Goal: Task Accomplishment & Management: Manage account settings

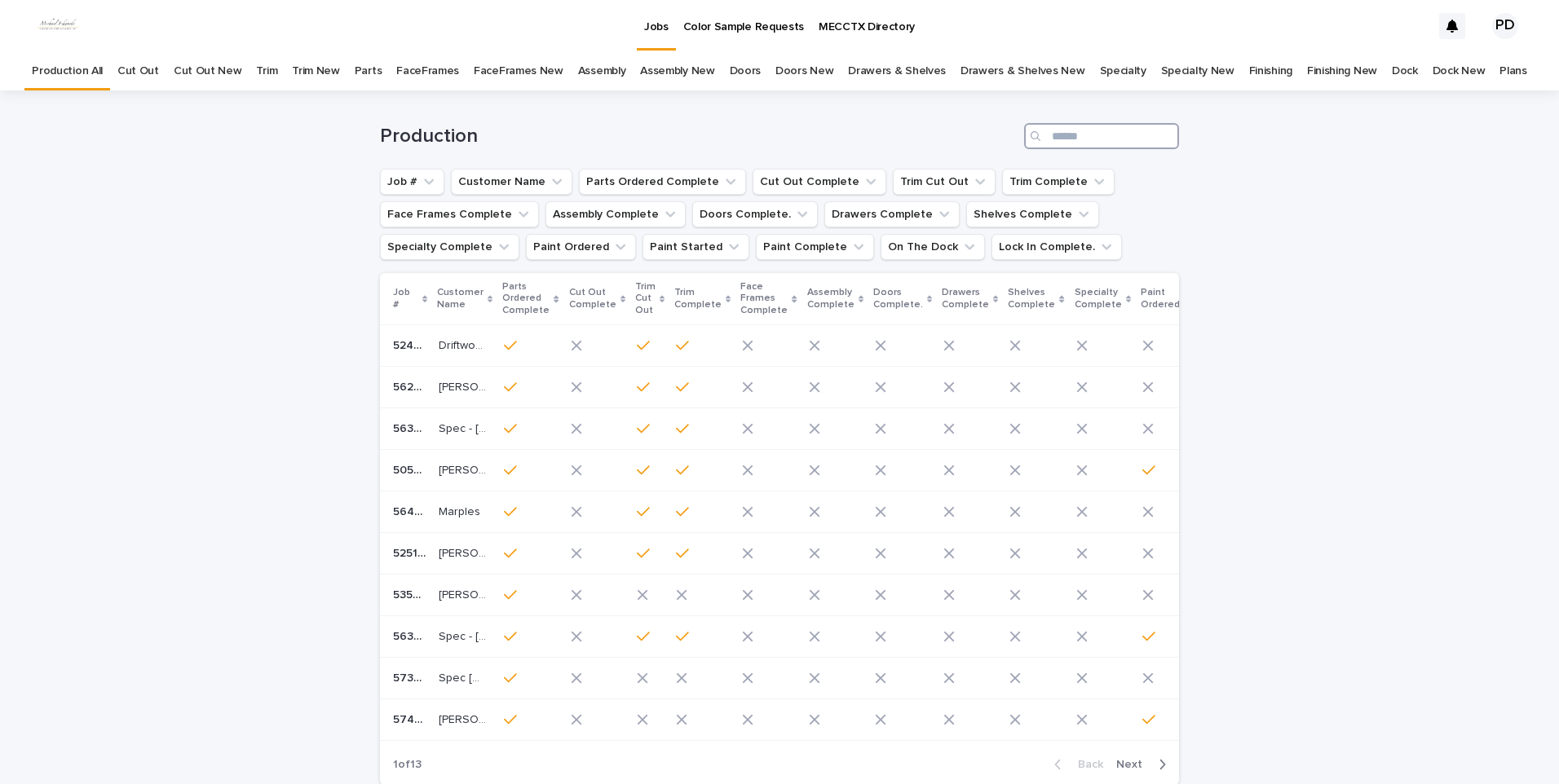
drag, startPoint x: 1059, startPoint y: 133, endPoint x: 1105, endPoint y: 125, distance: 46.7
click at [1061, 133] on input "Search" at bounding box center [1101, 136] width 155 height 26
type input "****"
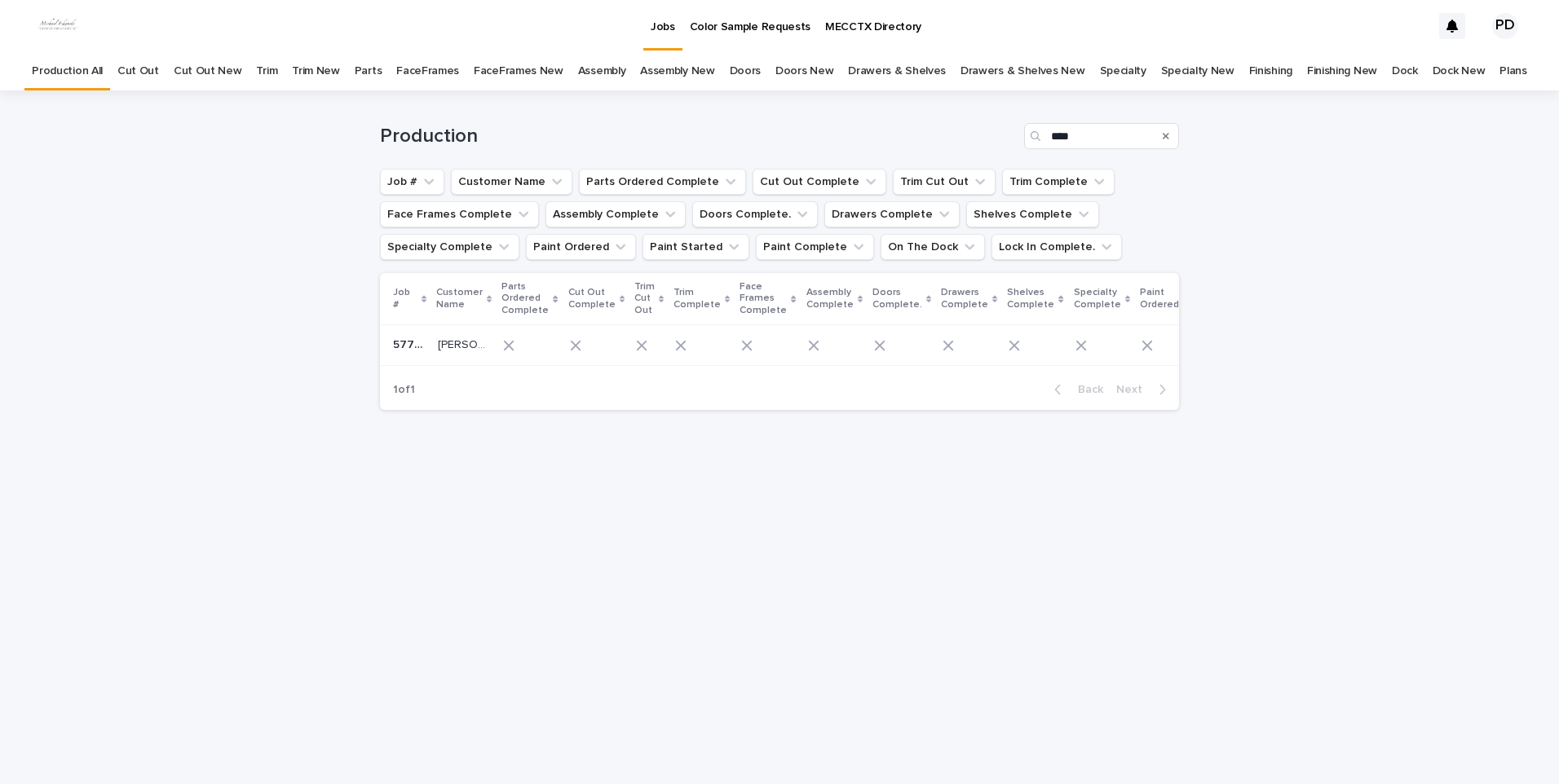
click at [464, 345] on p "Armstrong" at bounding box center [463, 344] width 51 height 17
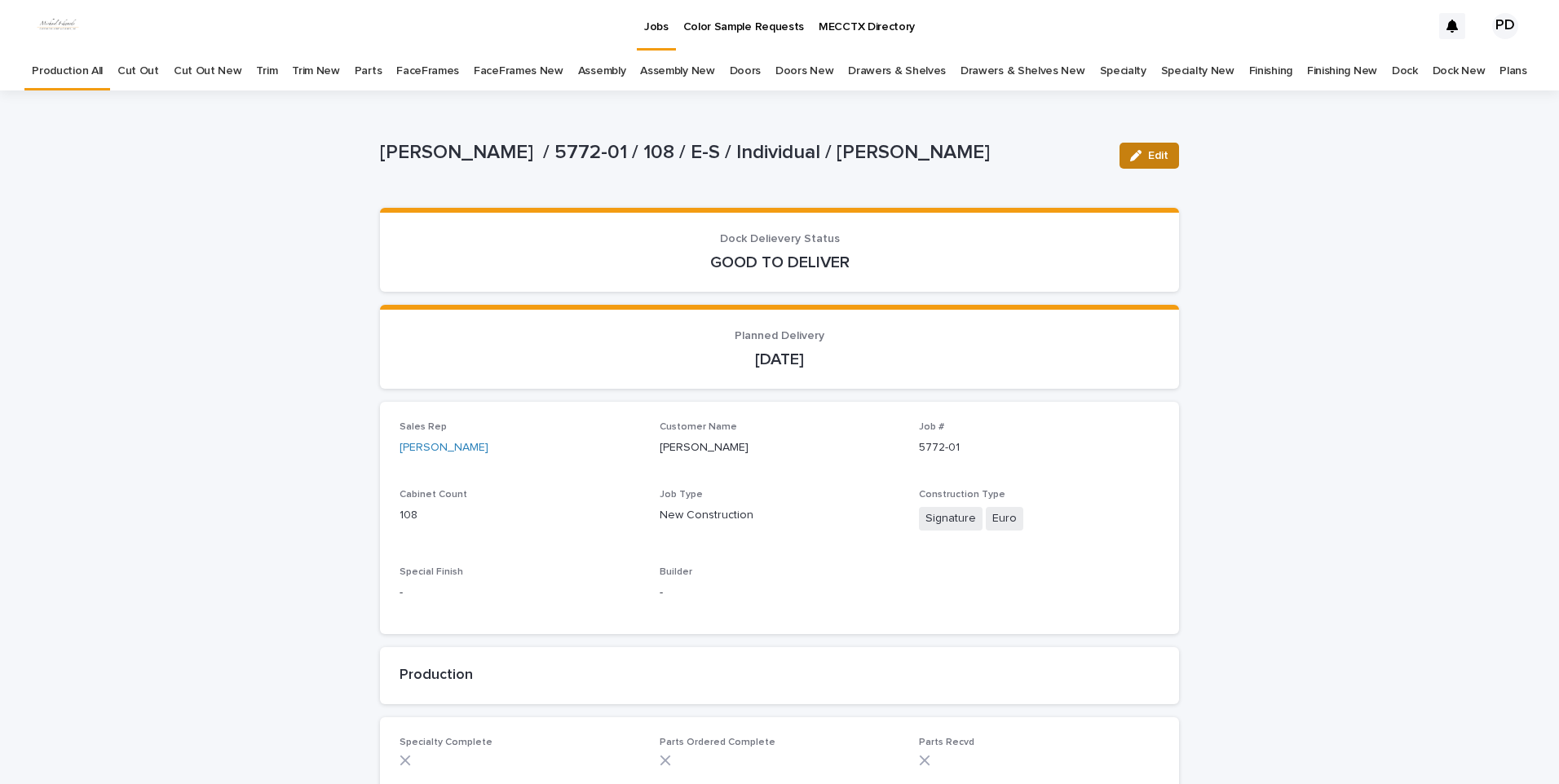
click at [1154, 155] on span "Edit" at bounding box center [1159, 156] width 20 height 11
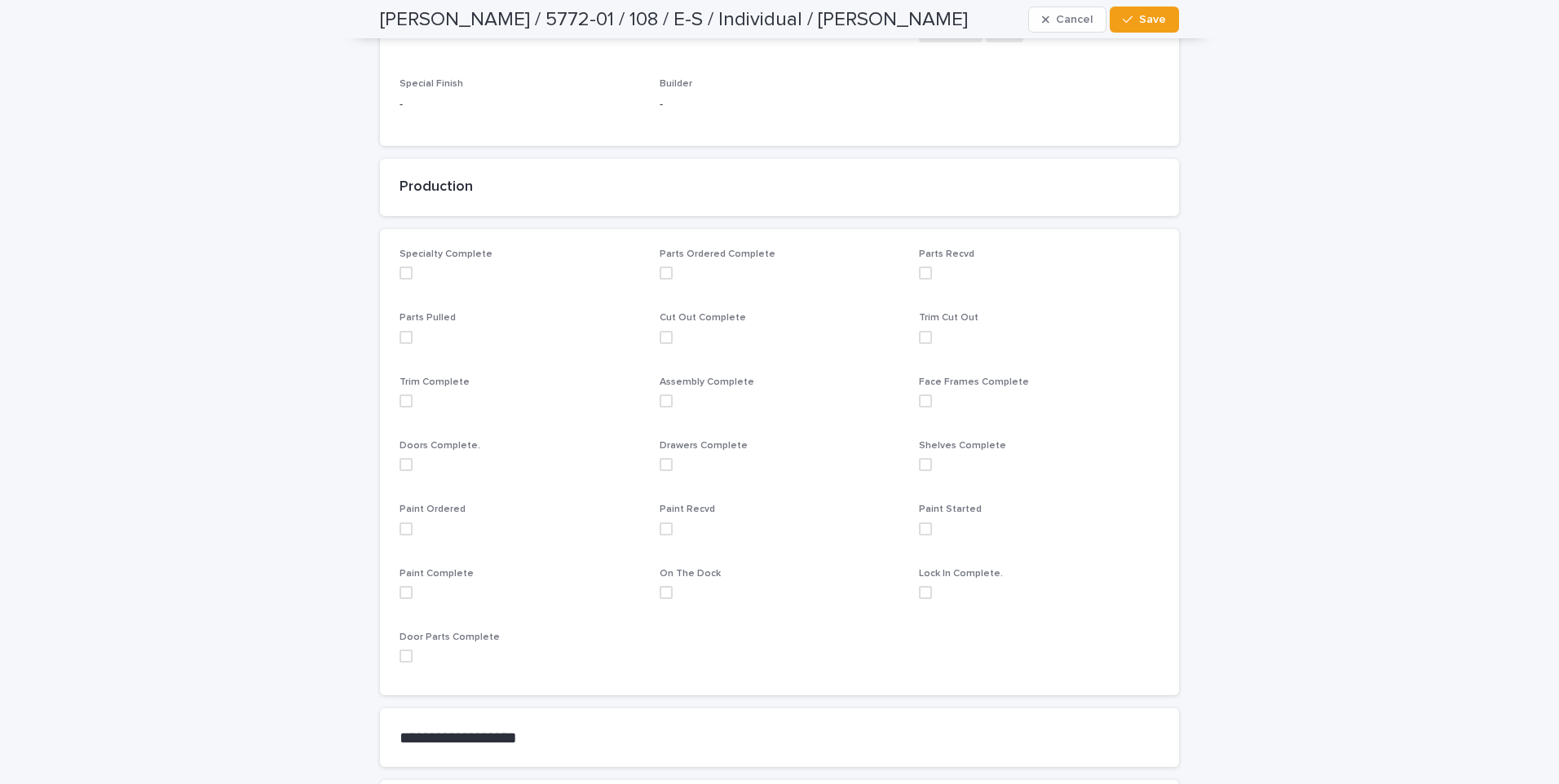
scroll to position [489, 0]
click at [401, 534] on span at bounding box center [406, 528] width 13 height 13
click at [1148, 10] on button "Save" at bounding box center [1144, 19] width 70 height 26
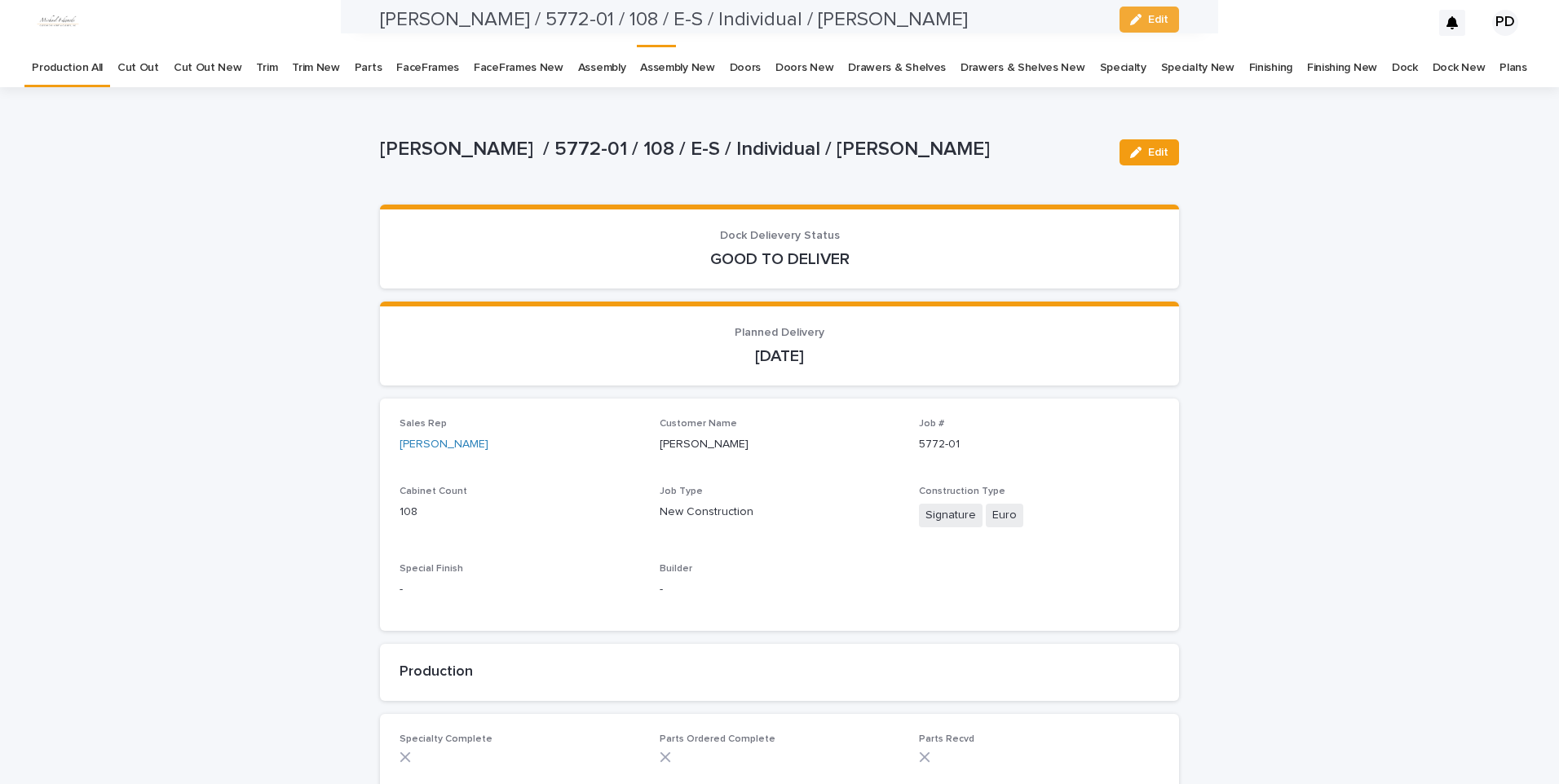
scroll to position [0, 0]
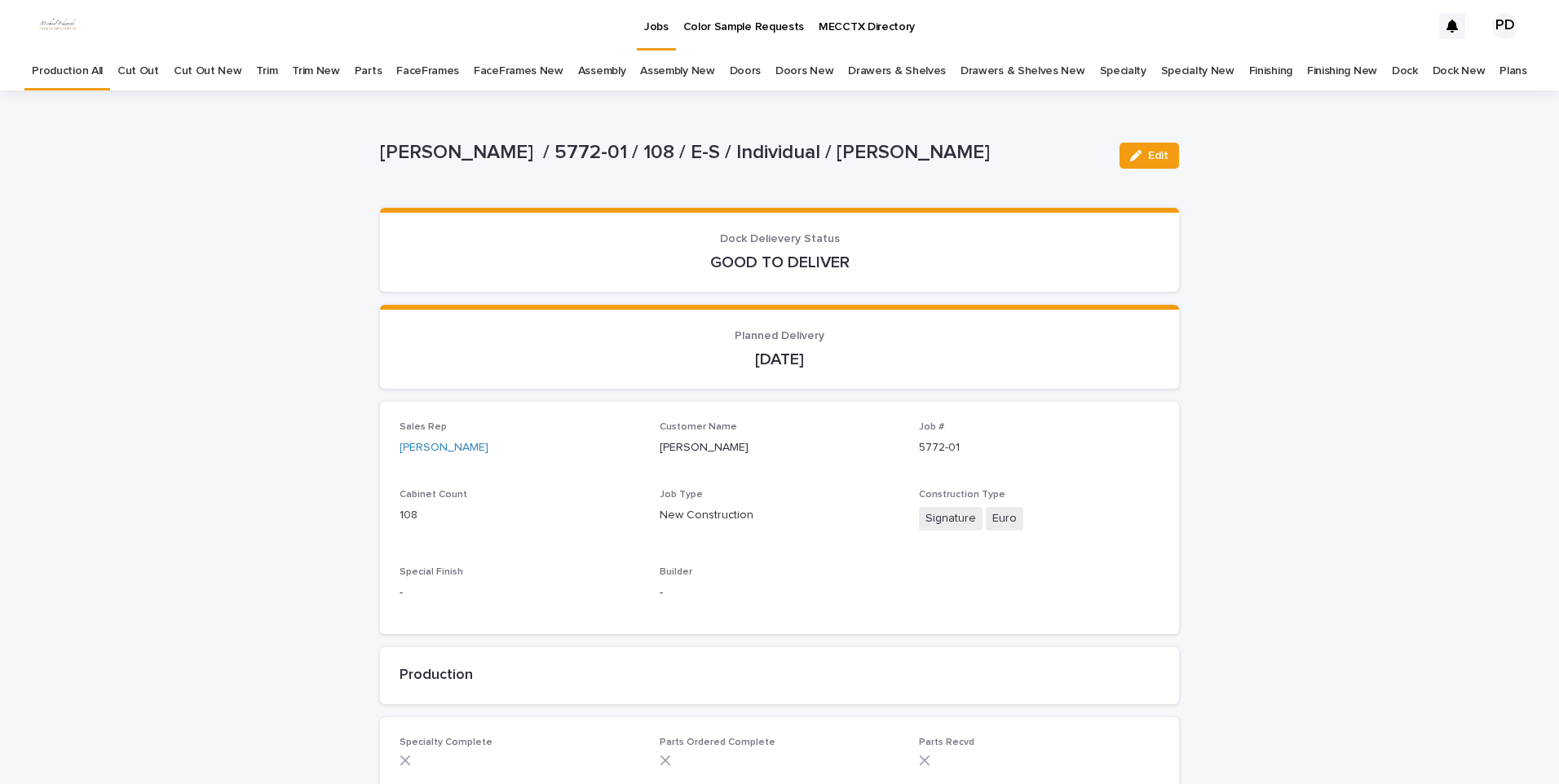
click at [668, 37] on link "Jobs" at bounding box center [656, 24] width 39 height 48
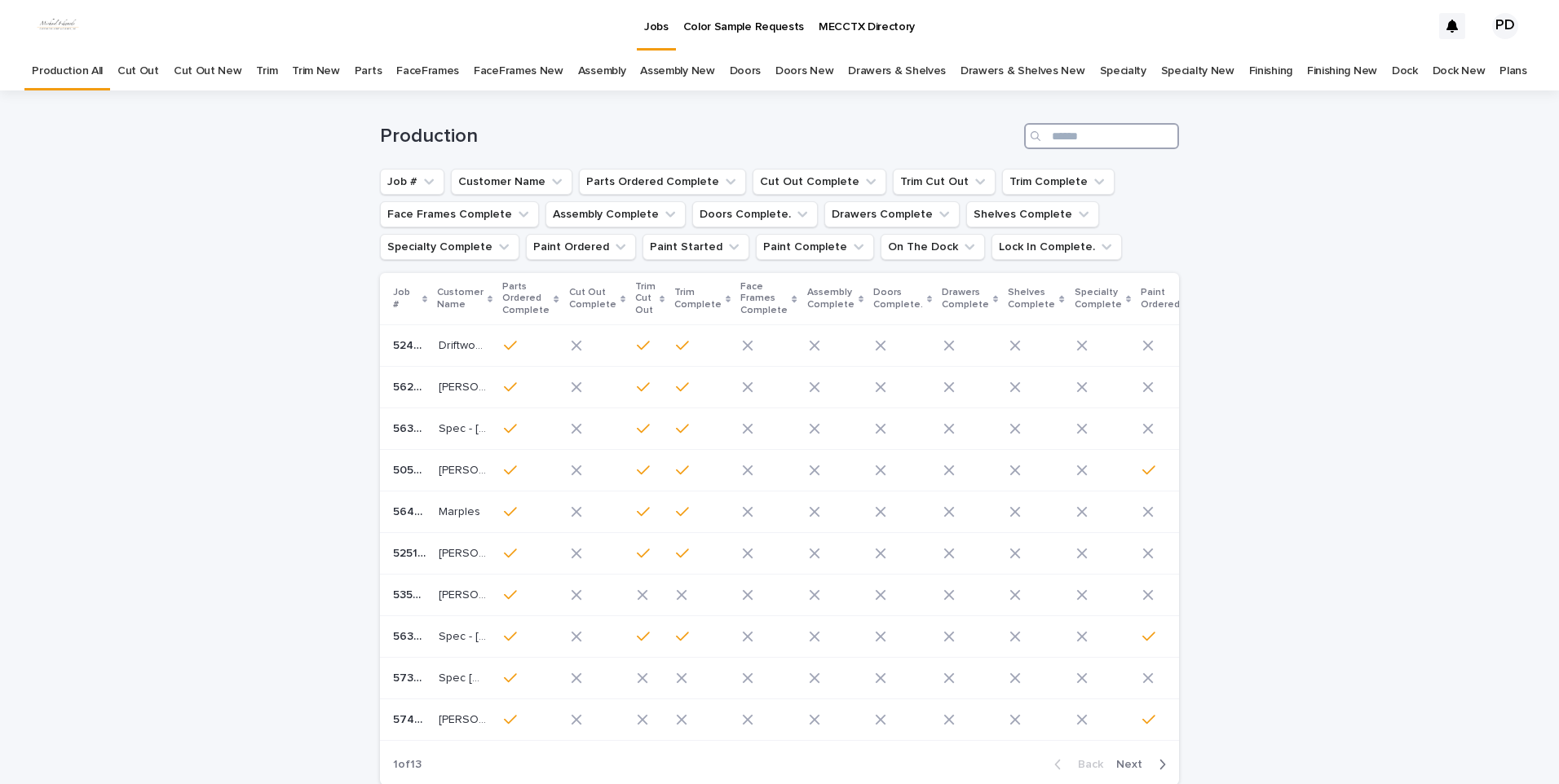
click at [1144, 139] on input "Search" at bounding box center [1101, 136] width 155 height 26
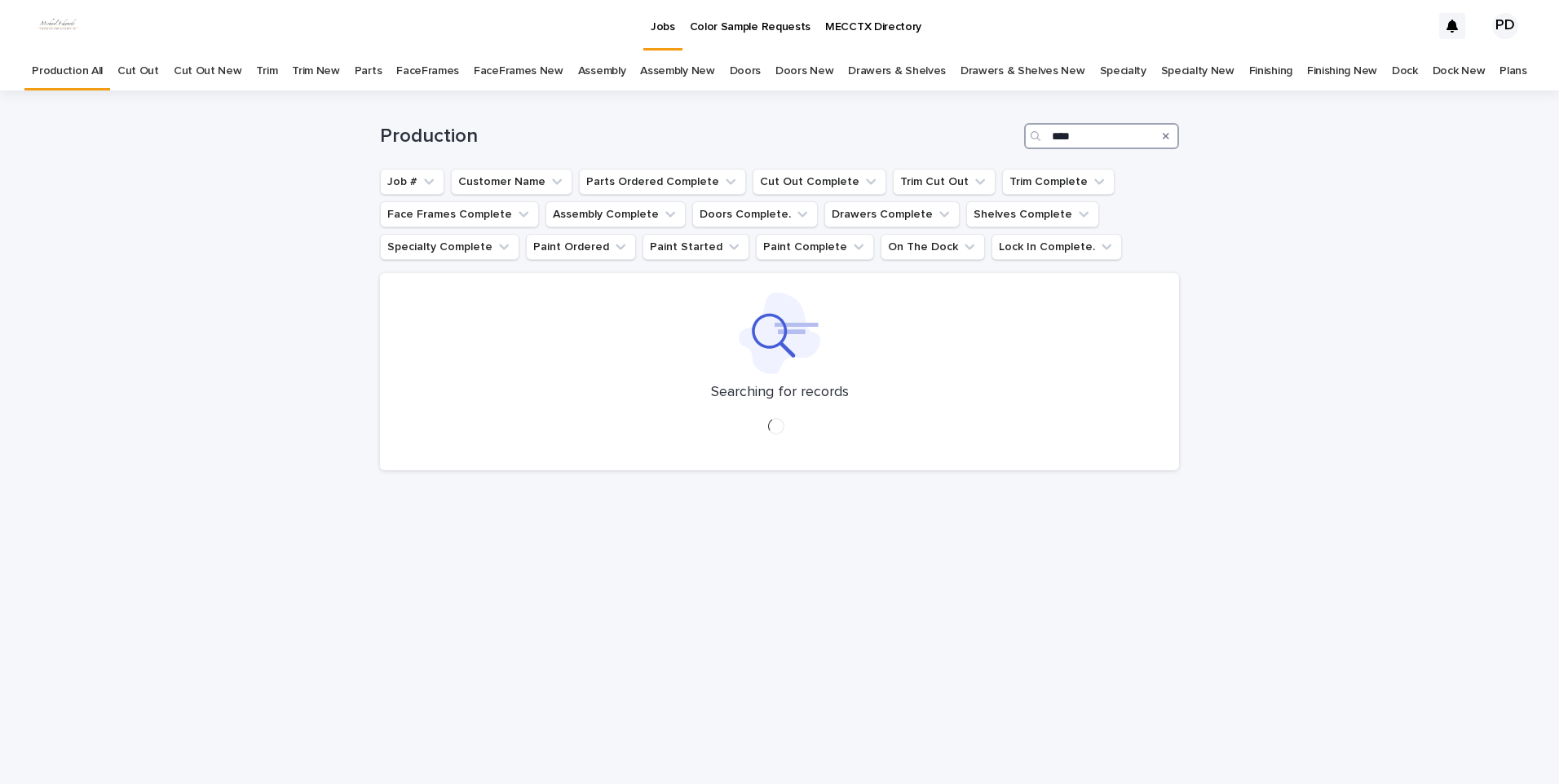
type input "****"
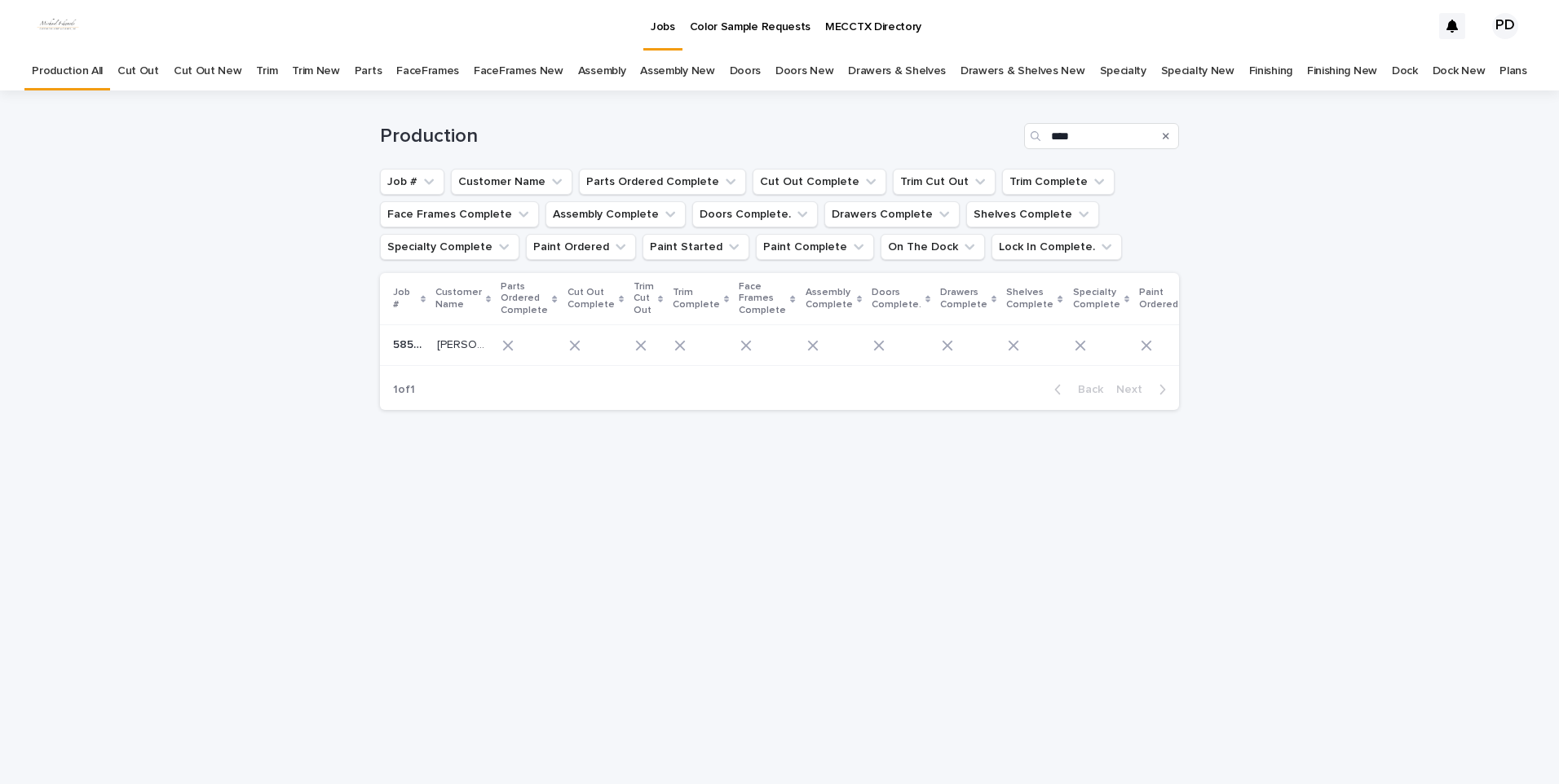
click at [449, 348] on p "McKissick" at bounding box center [463, 344] width 51 height 17
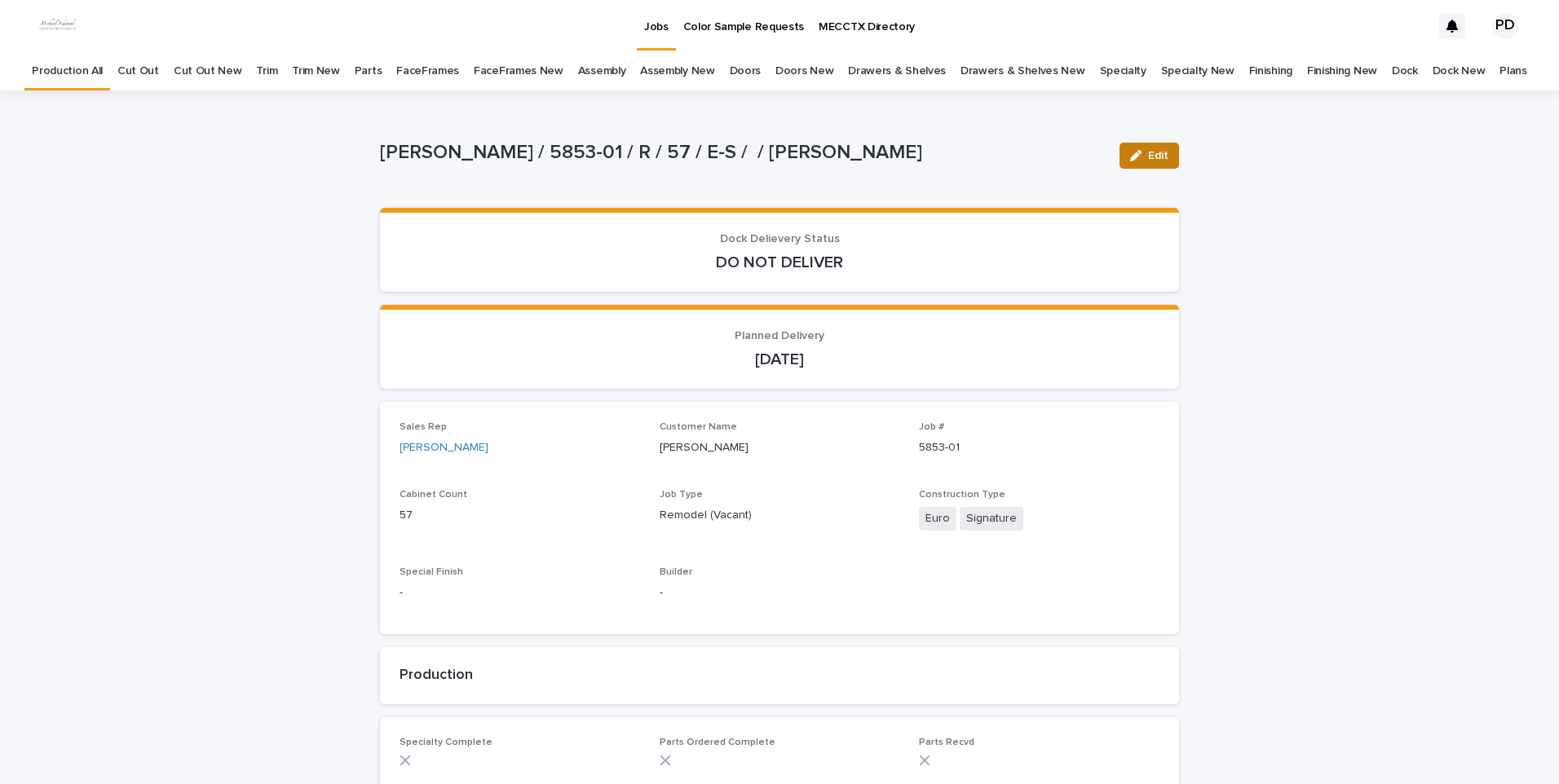
click at [1137, 155] on div "button" at bounding box center [1138, 156] width 18 height 11
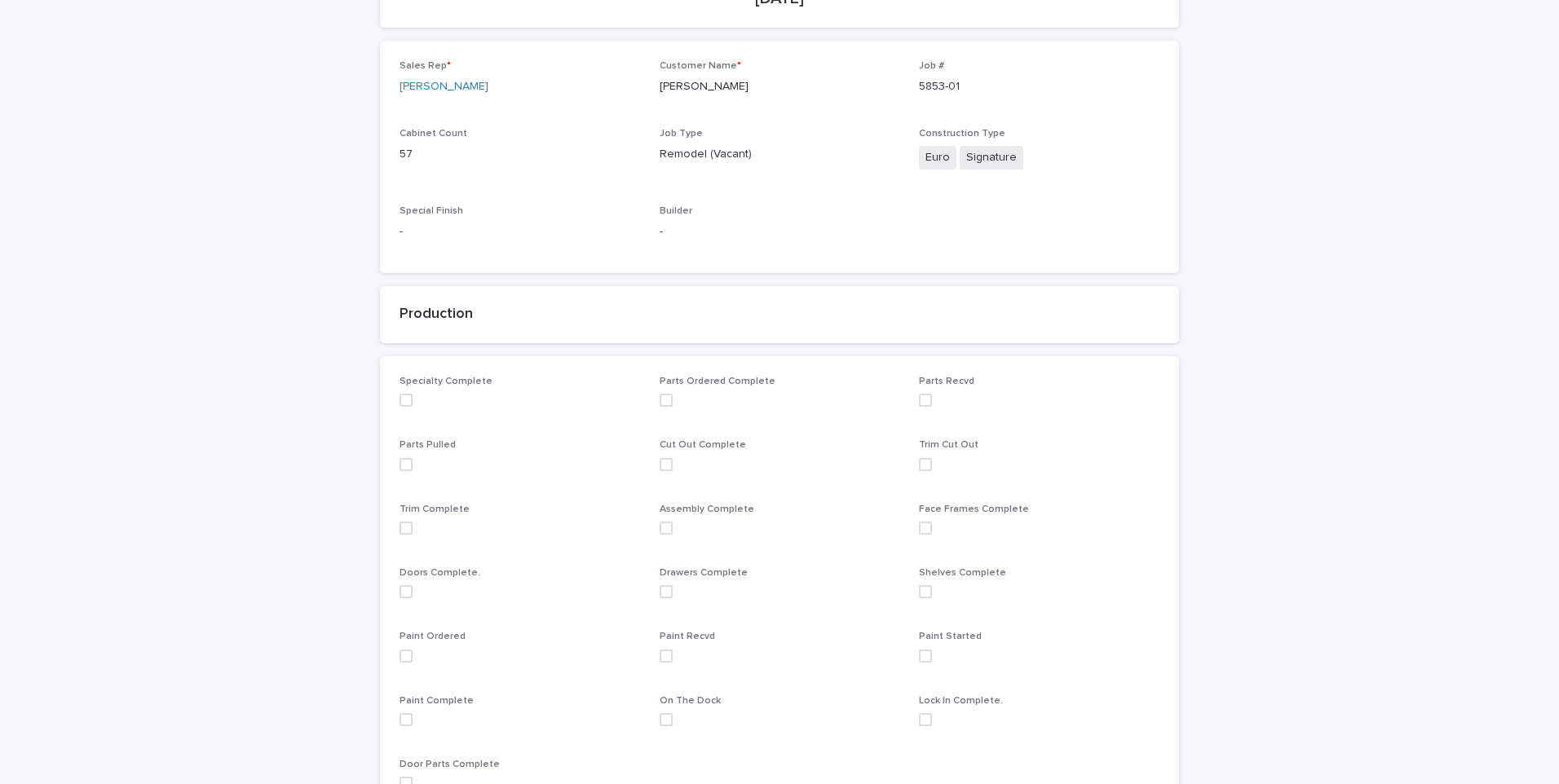
scroll to position [489, 0]
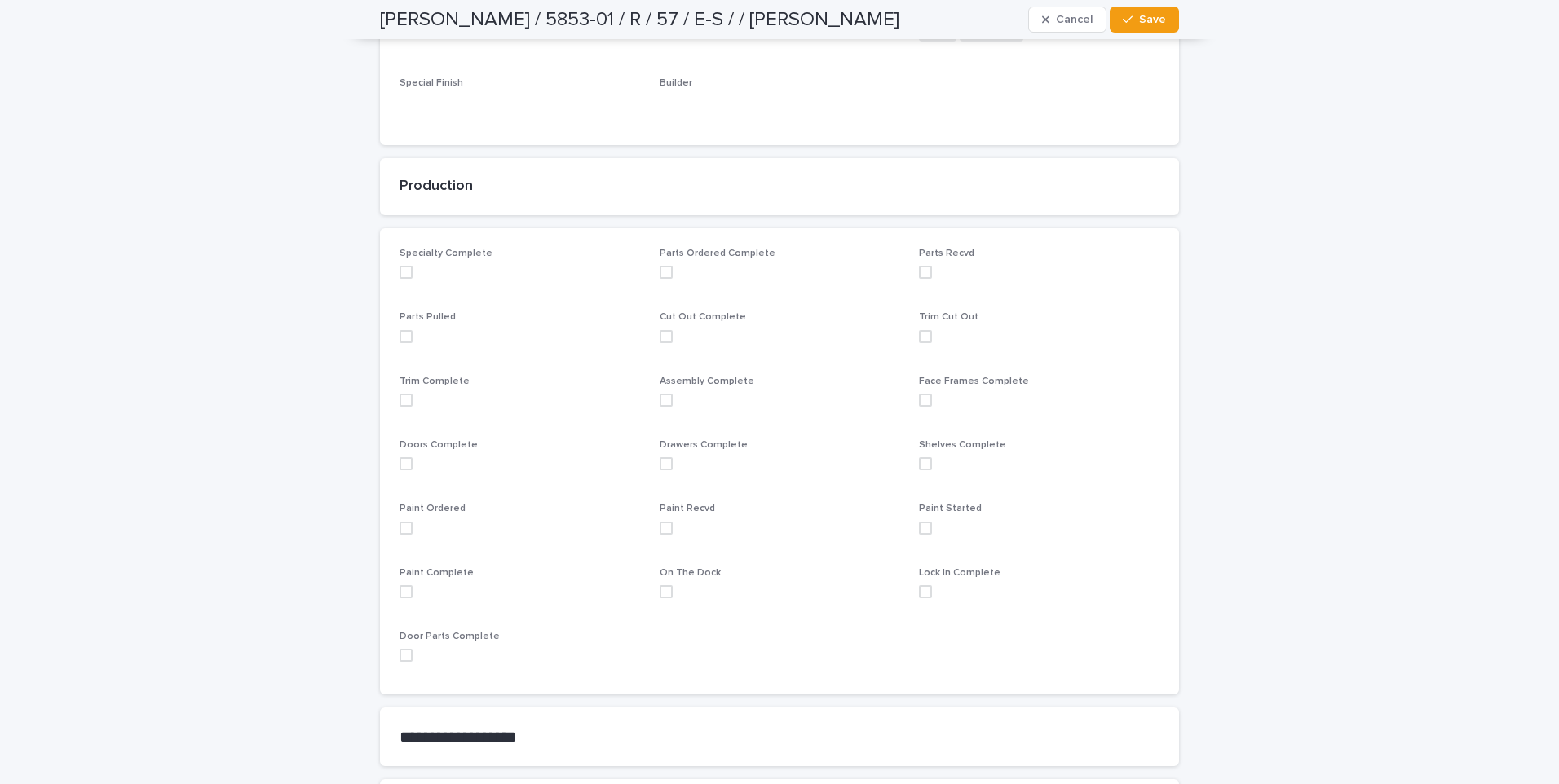
click at [400, 533] on span at bounding box center [406, 528] width 13 height 13
drag, startPoint x: 1153, startPoint y: 19, endPoint x: 1194, endPoint y: 73, distance: 67.8
click at [1155, 19] on span "Save" at bounding box center [1152, 19] width 27 height 11
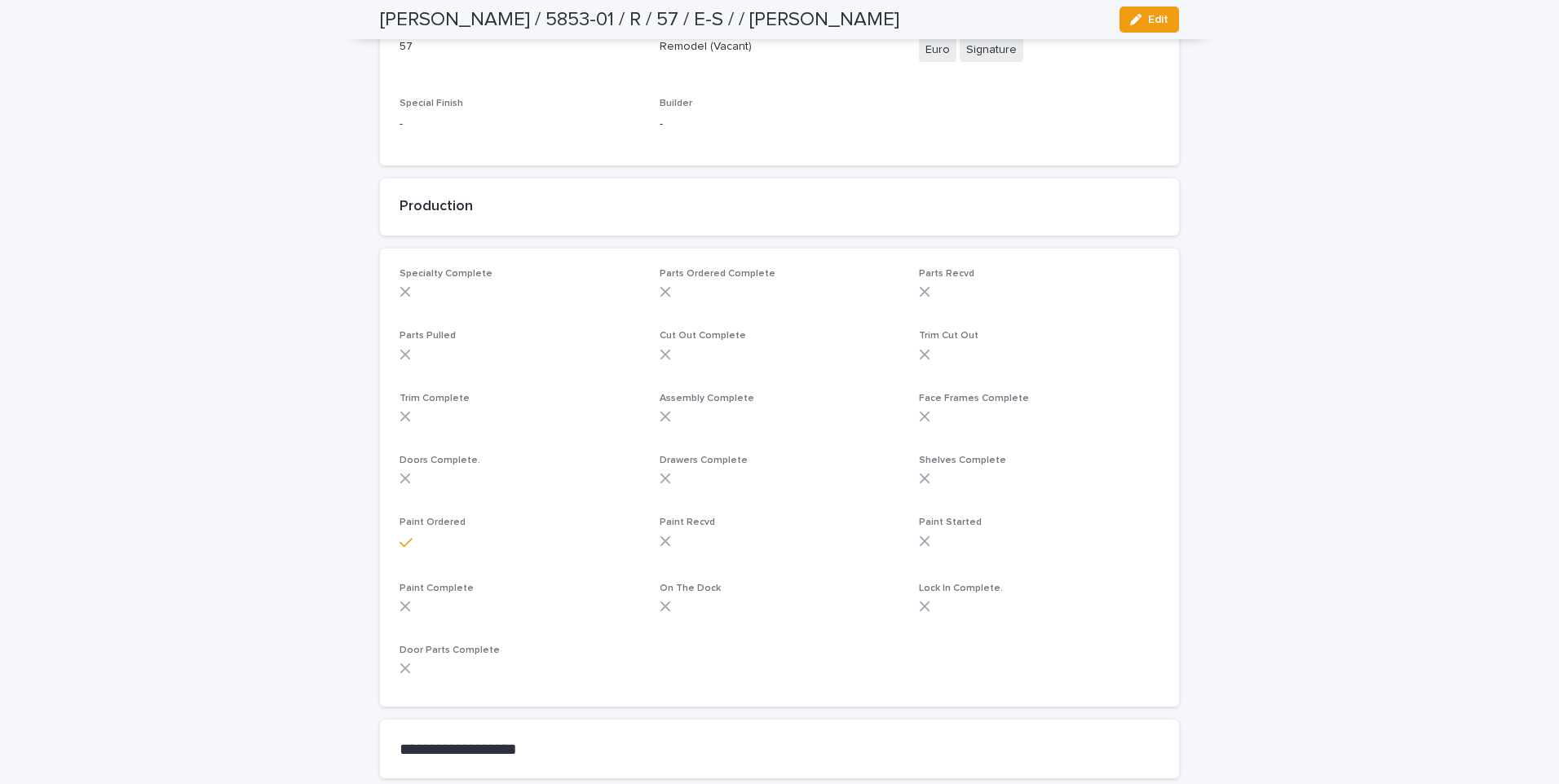
scroll to position [0, 0]
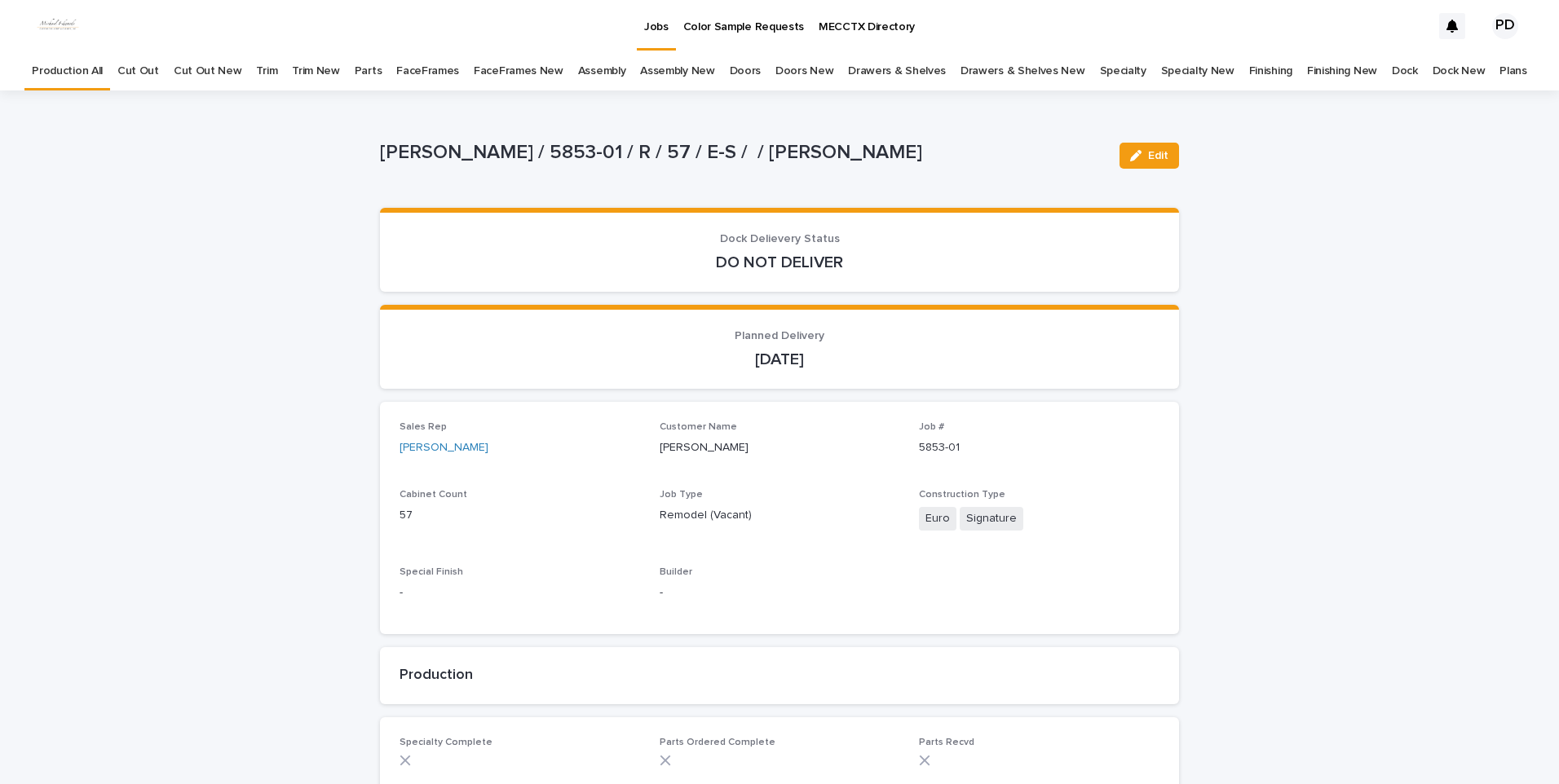
click at [666, 37] on link "Jobs" at bounding box center [656, 24] width 39 height 48
